Goal: Transaction & Acquisition: Purchase product/service

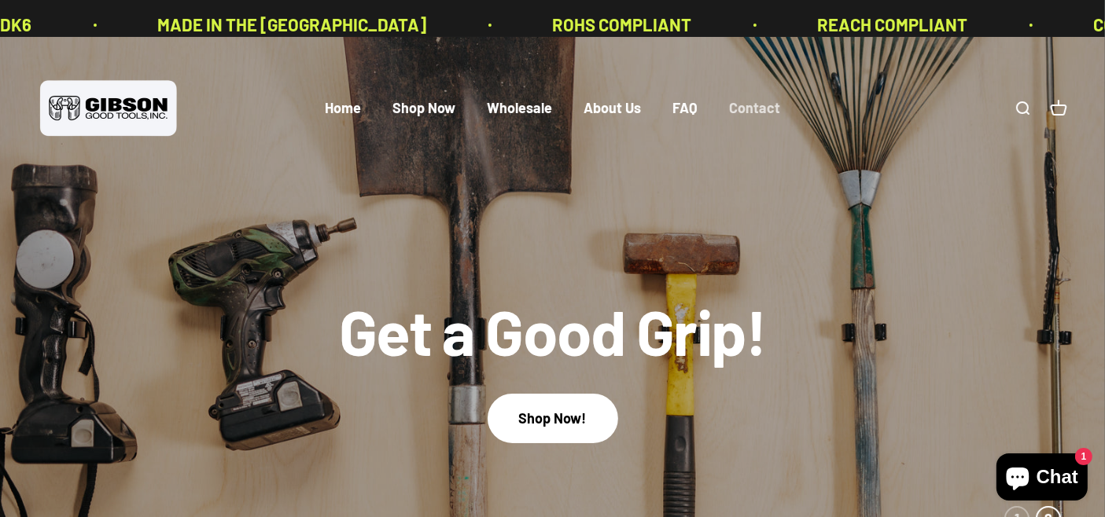
click at [780, 117] on link "Contact" at bounding box center [754, 108] width 51 height 17
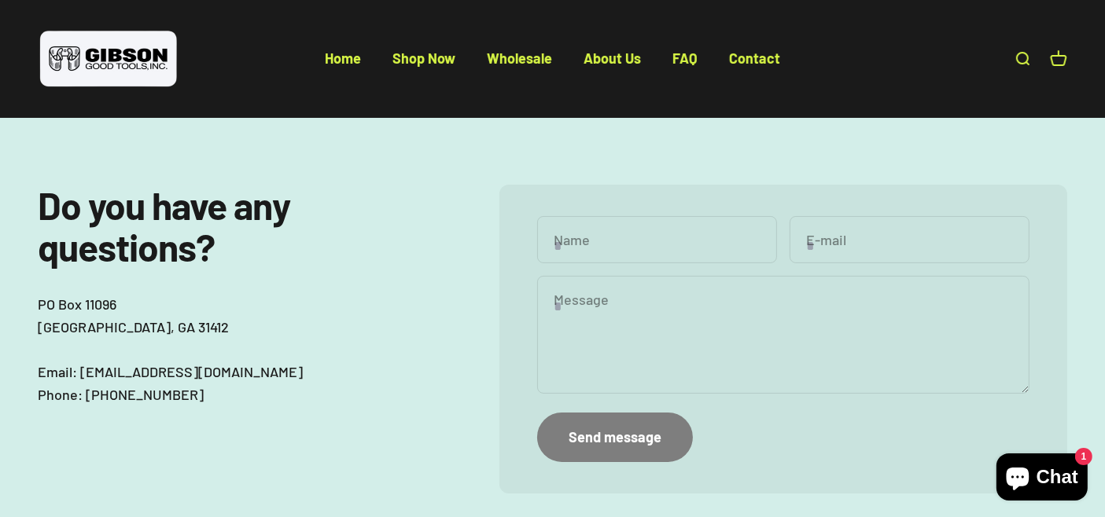
scroll to position [260, 0]
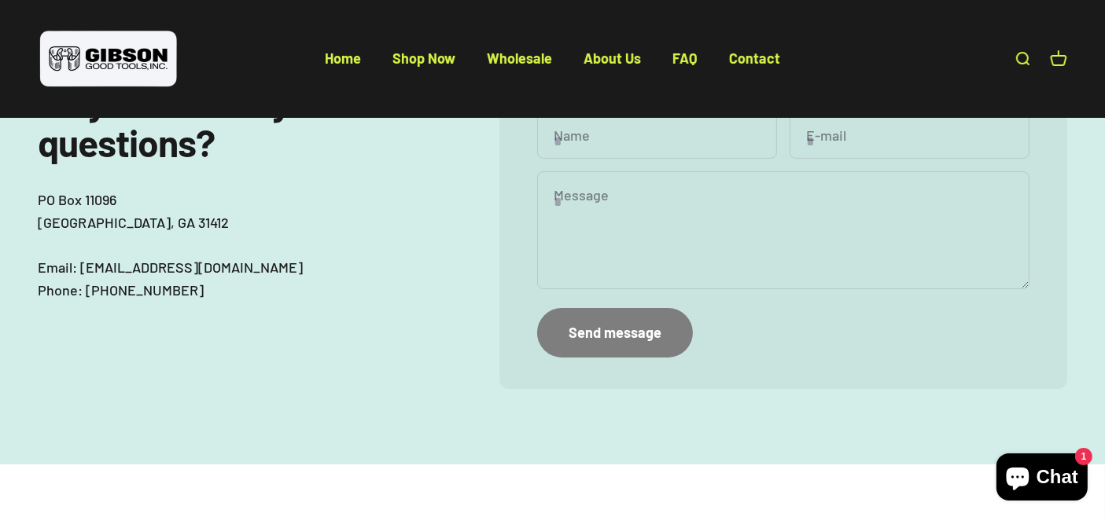
click at [664, 159] on input "Name" at bounding box center [657, 135] width 240 height 47
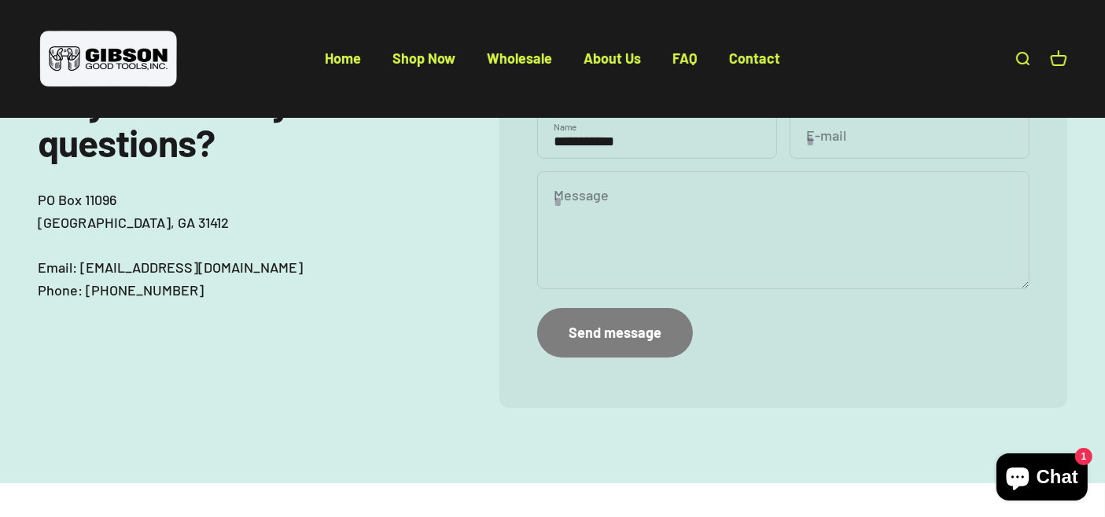
type input "**********"
type input "*"
type input "**********"
click at [393, 67] on link "Shop Now" at bounding box center [423, 58] width 63 height 17
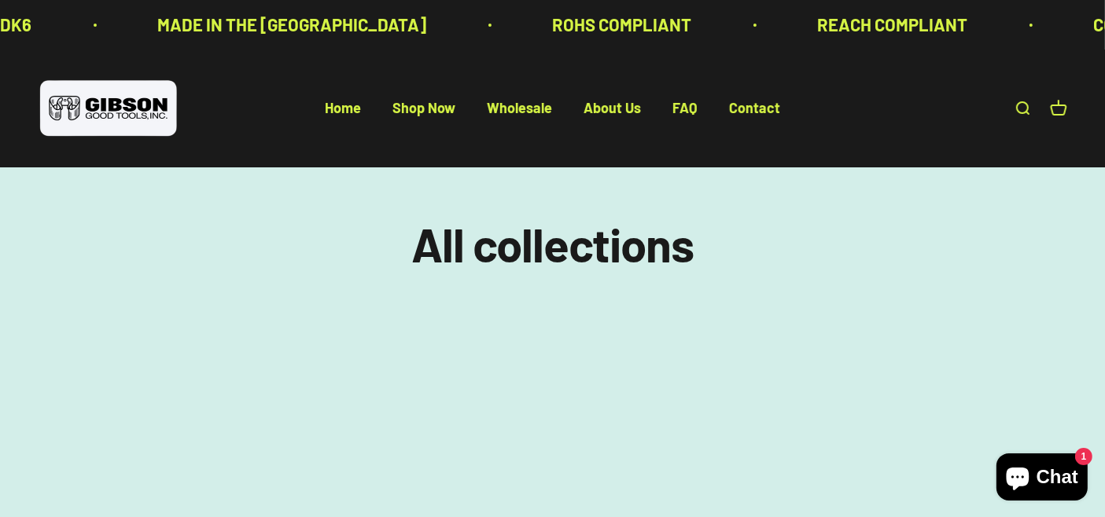
click at [1014, 117] on link "Open search" at bounding box center [1022, 108] width 17 height 17
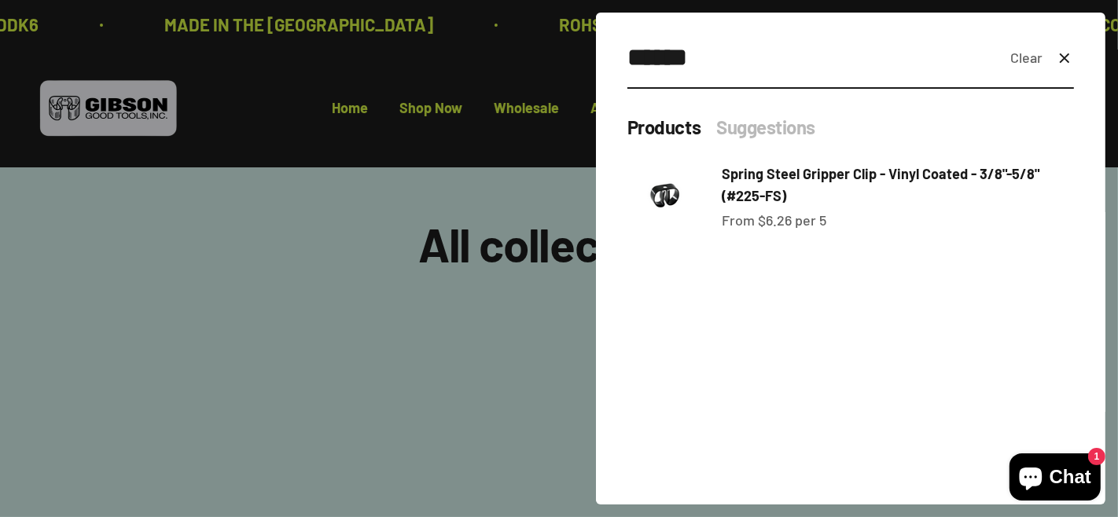
type input "******"
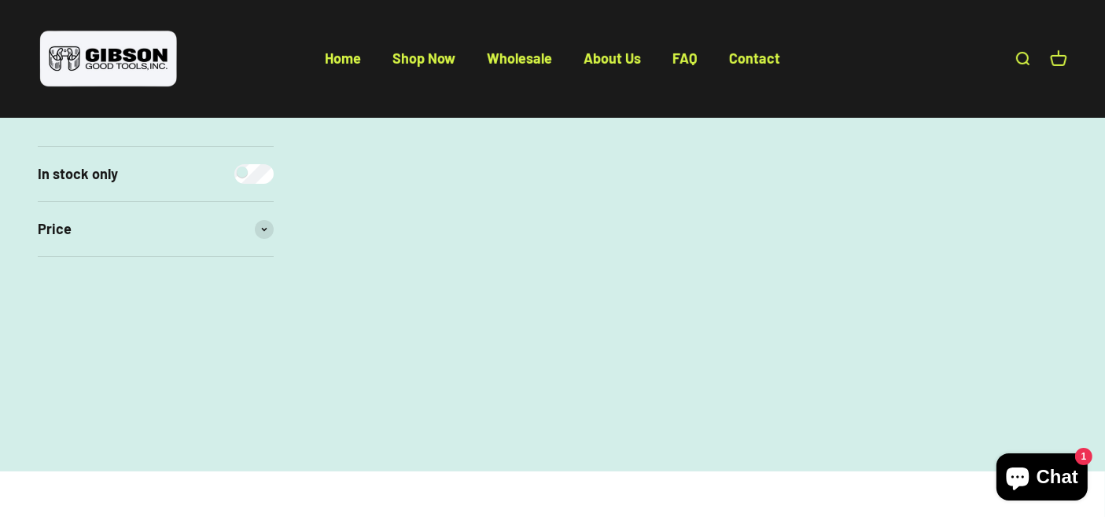
scroll to position [410, 0]
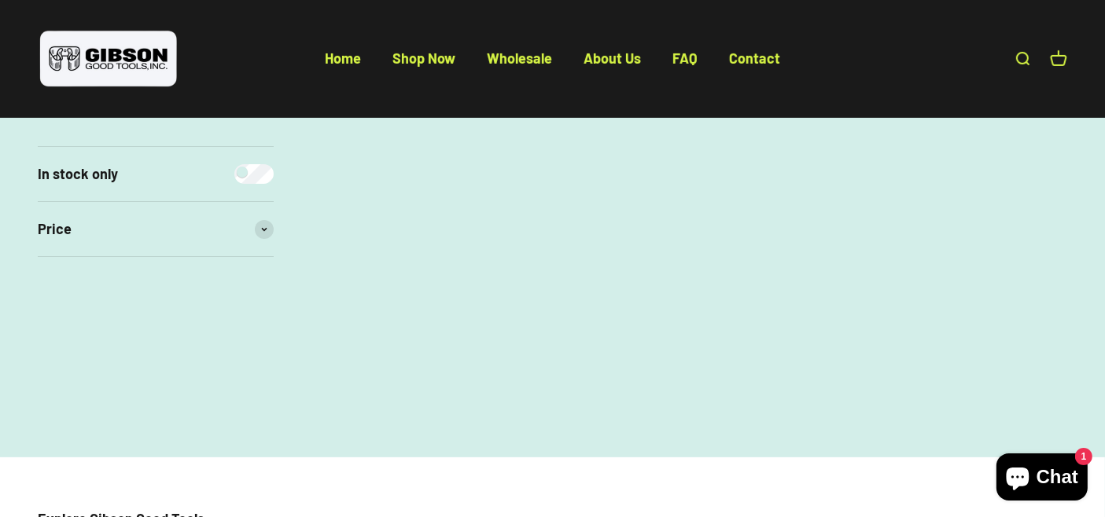
click at [446, 225] on img at bounding box center [430, 129] width 239 height 239
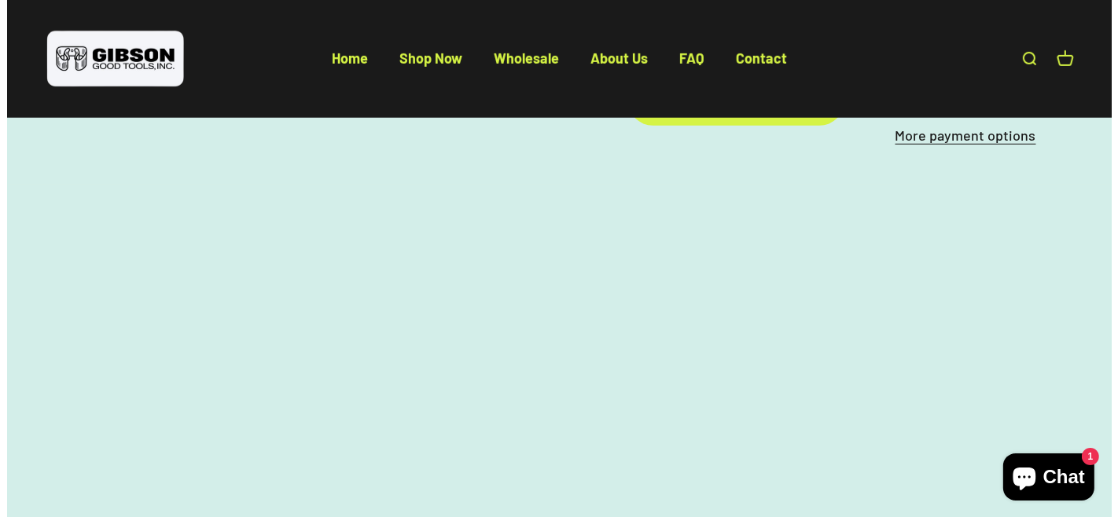
scroll to position [1141, 0]
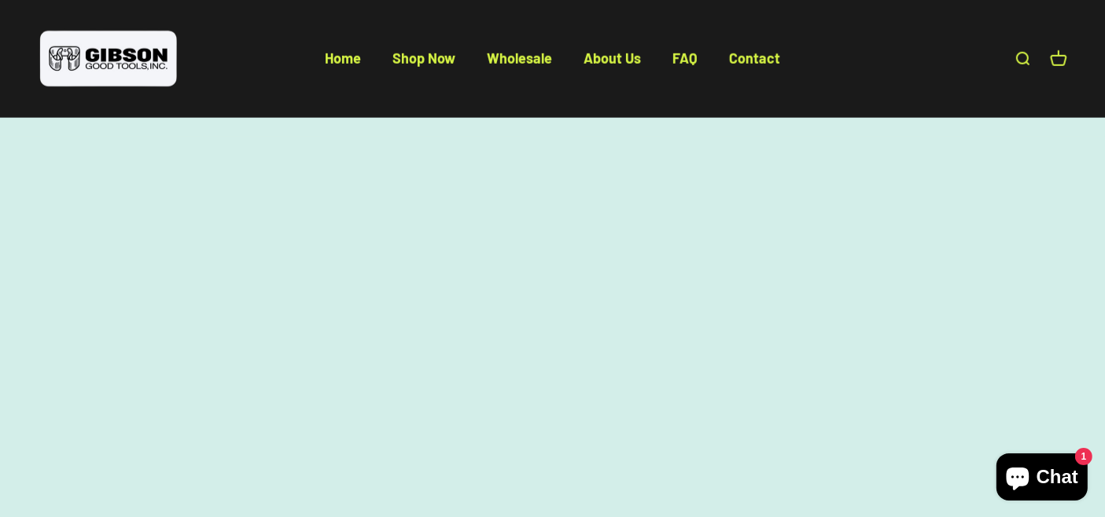
click at [719, 64] on div "Add to cart" at bounding box center [730, 53] width 154 height 23
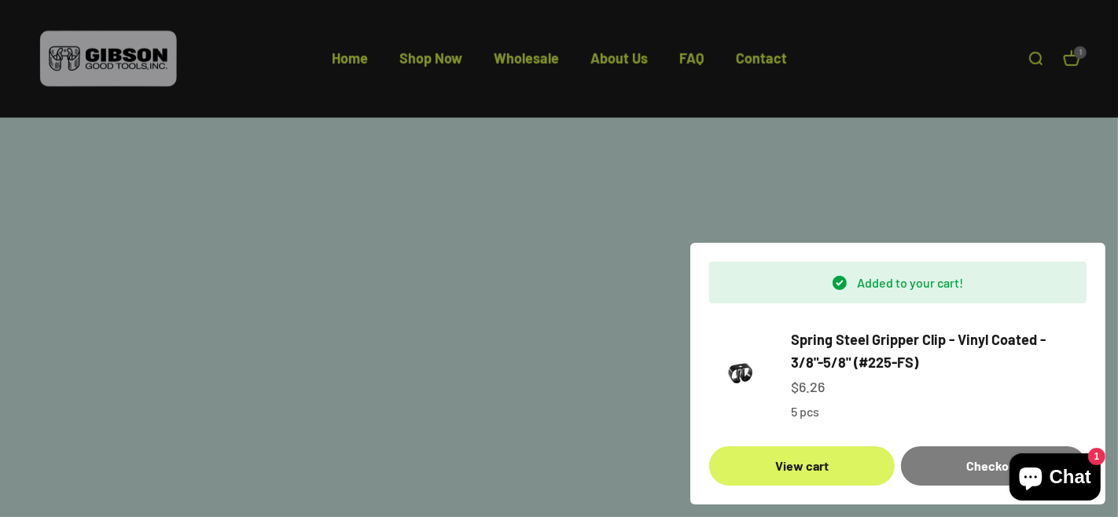
click at [809, 458] on link "View cart" at bounding box center [802, 466] width 186 height 39
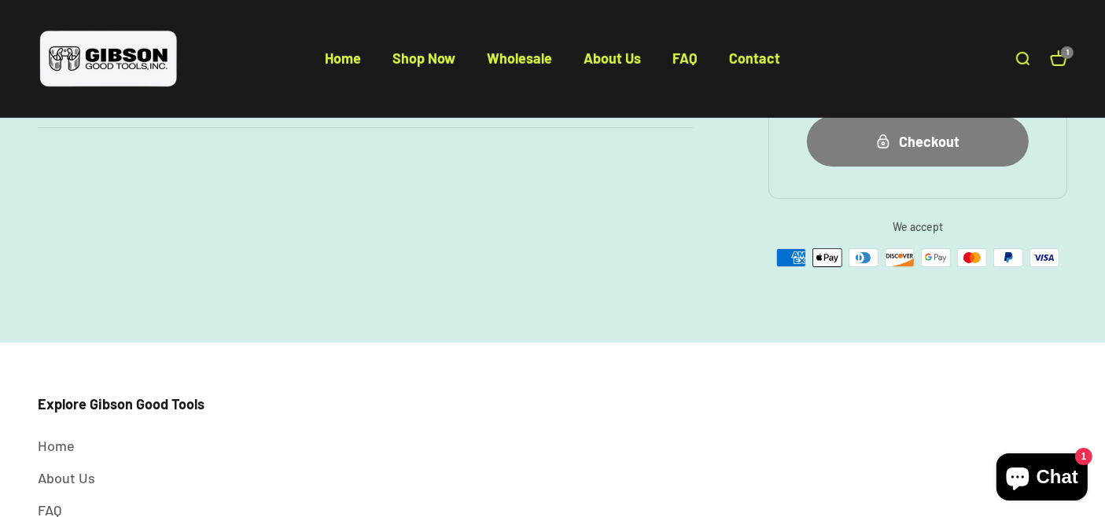
scroll to position [476, 0]
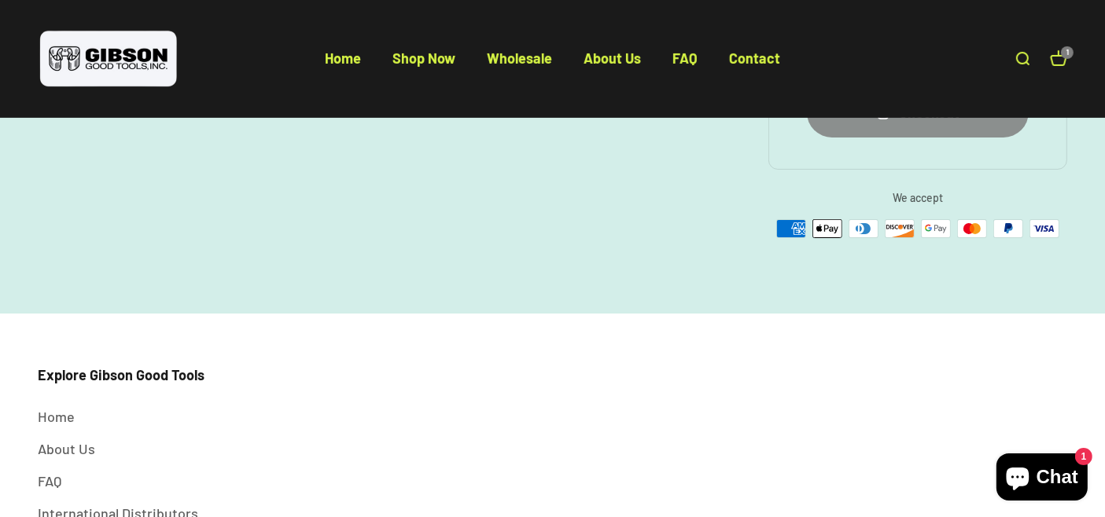
click at [901, 124] on div "Checkout" at bounding box center [917, 112] width 159 height 23
